Goal: Task Accomplishment & Management: Manage account settings

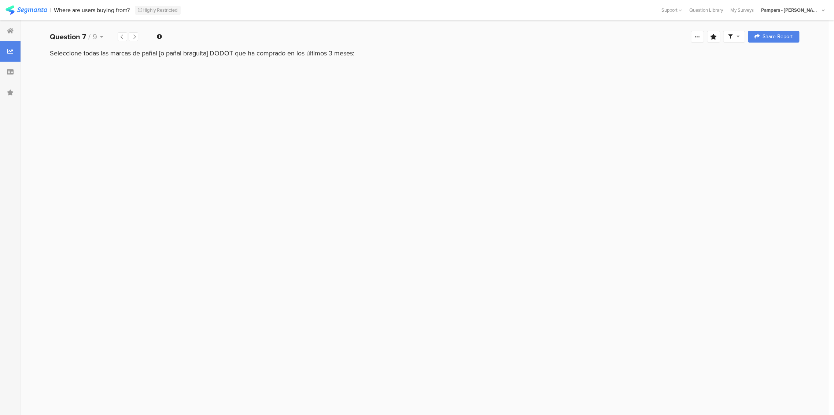
click at [789, 13] on div "Pampers - [PERSON_NAME] Account" at bounding box center [790, 10] width 59 height 7
click at [834, 48] on icon at bounding box center [837, 47] width 4 height 4
